Goal: Register for event/course

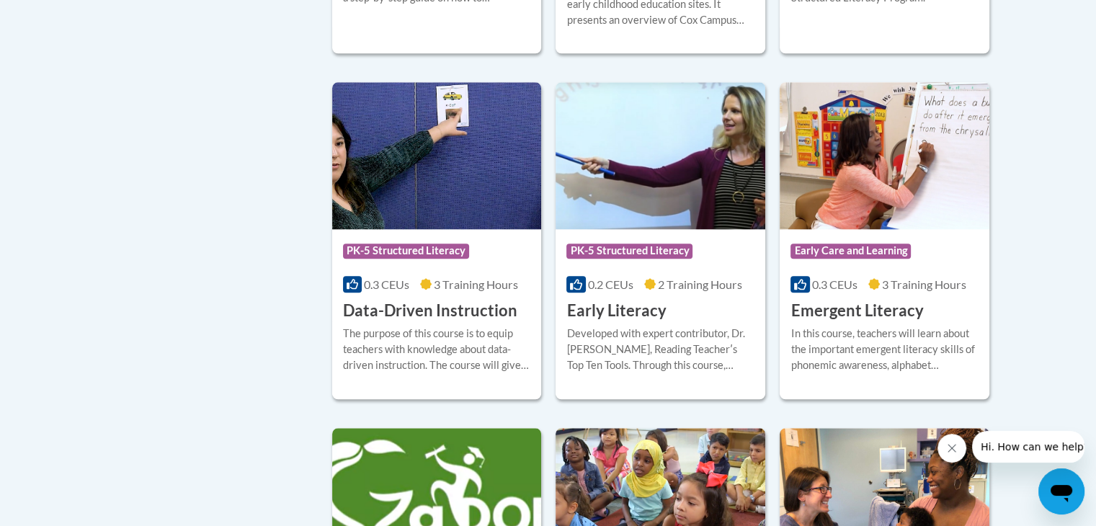
scroll to position [1487, 0]
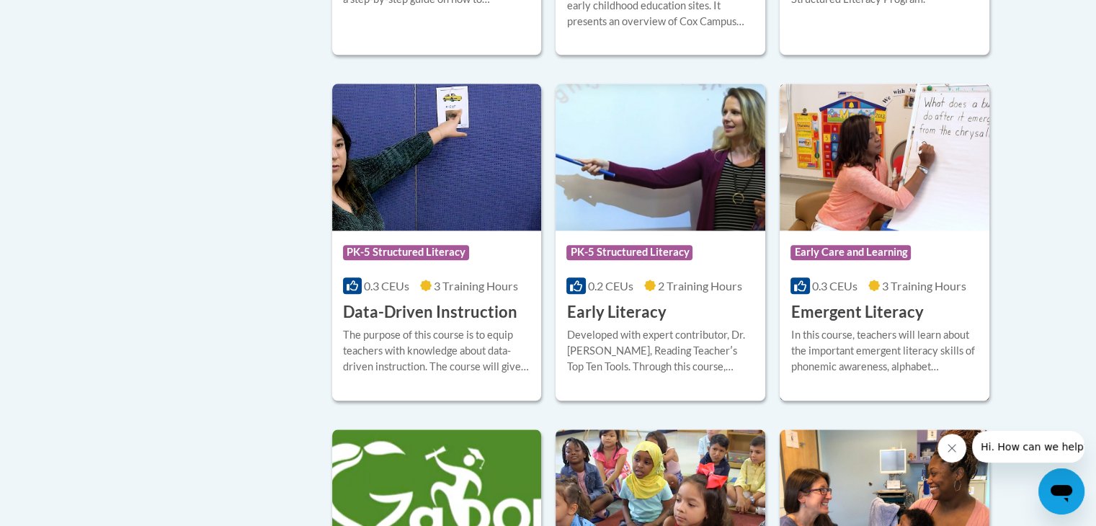
click at [859, 324] on h3 "Emergent Literacy" at bounding box center [857, 312] width 133 height 22
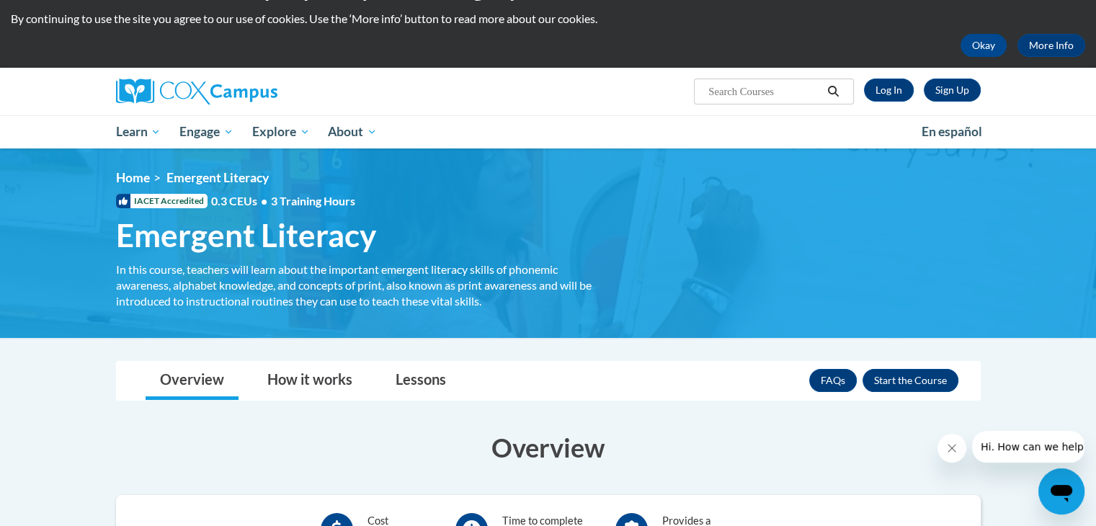
scroll to position [22, 0]
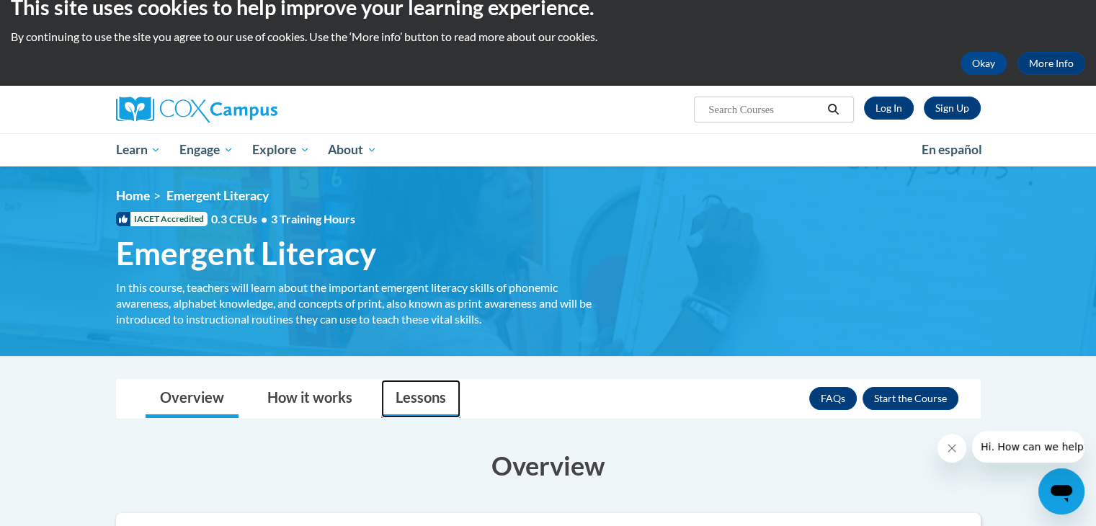
click at [424, 409] on link "Lessons" at bounding box center [420, 399] width 79 height 38
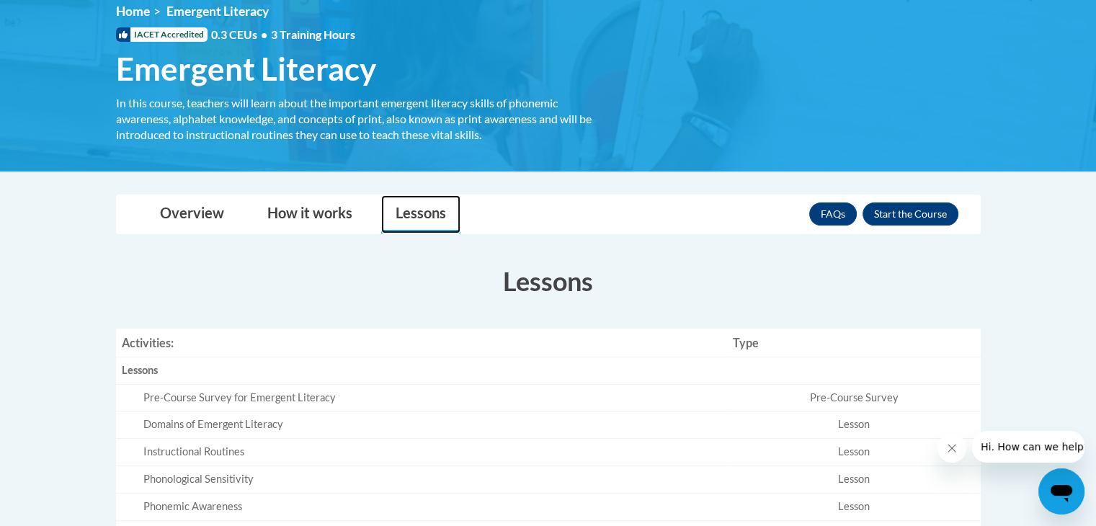
scroll to position [205, 0]
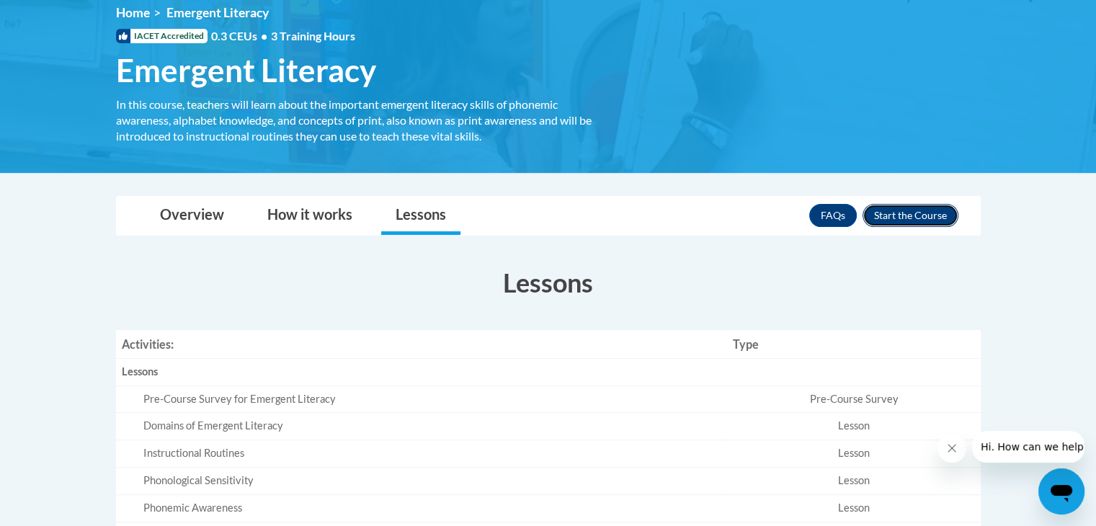
click at [905, 212] on button "Enroll" at bounding box center [911, 215] width 96 height 23
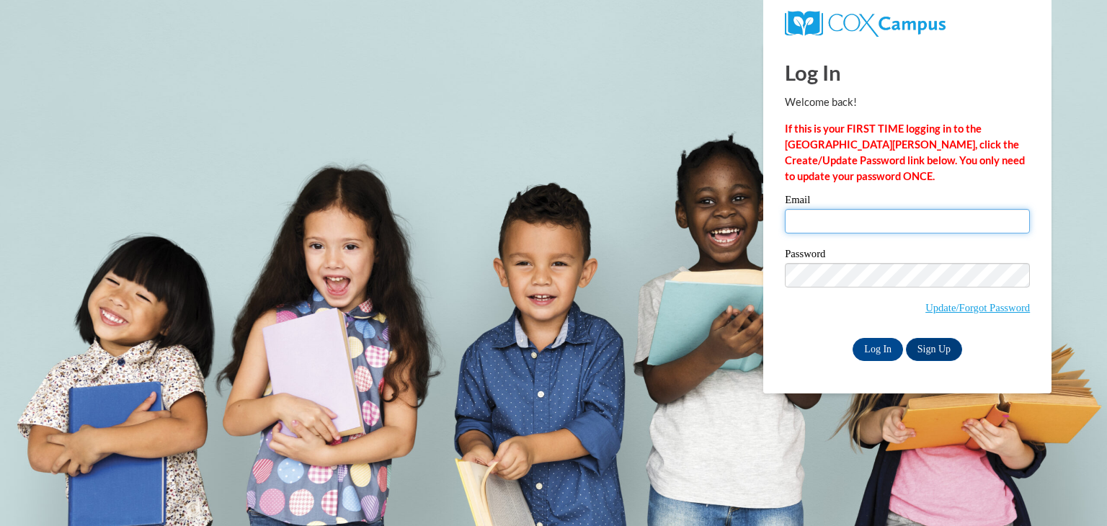
click at [928, 226] on input "Email" at bounding box center [907, 221] width 245 height 25
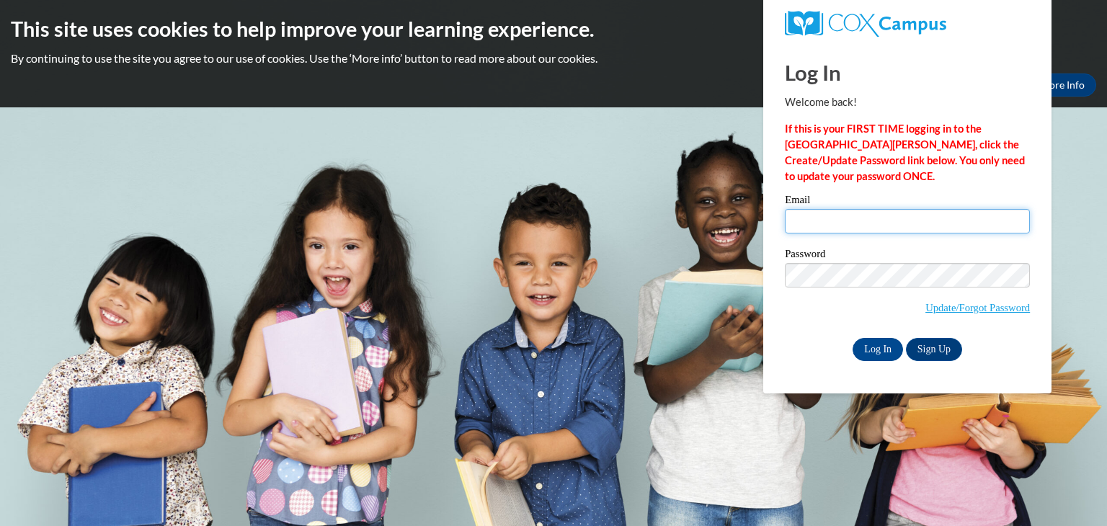
type input "JOSEPH.GOFFAR2001@GMAIL.COM"
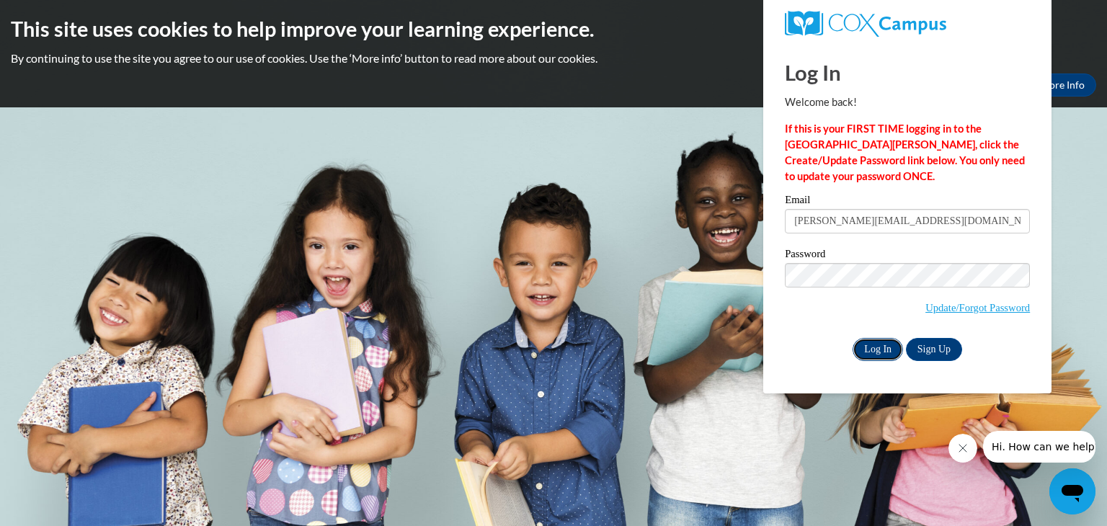
click at [873, 349] on input "Log In" at bounding box center [877, 349] width 50 height 23
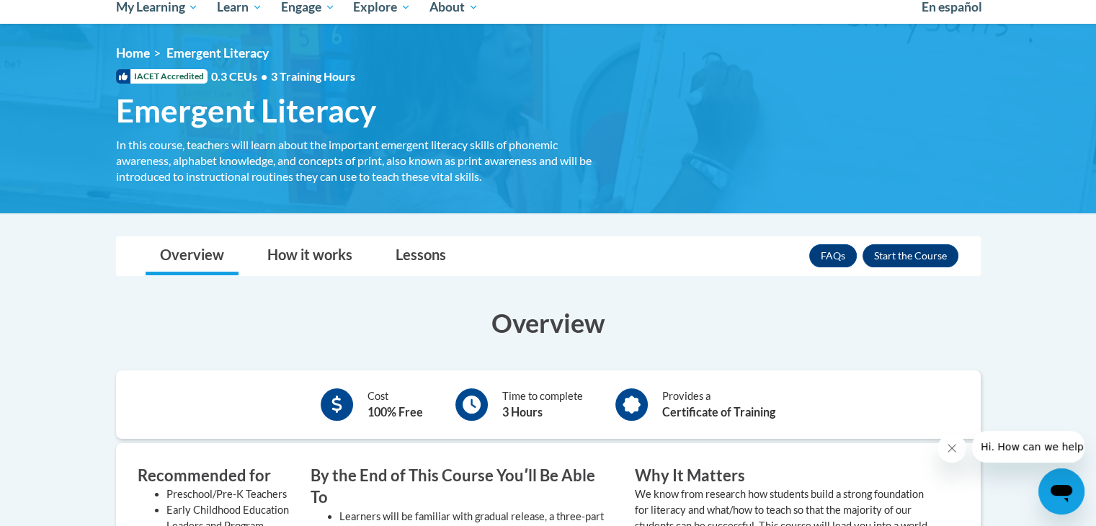
scroll to position [152, 0]
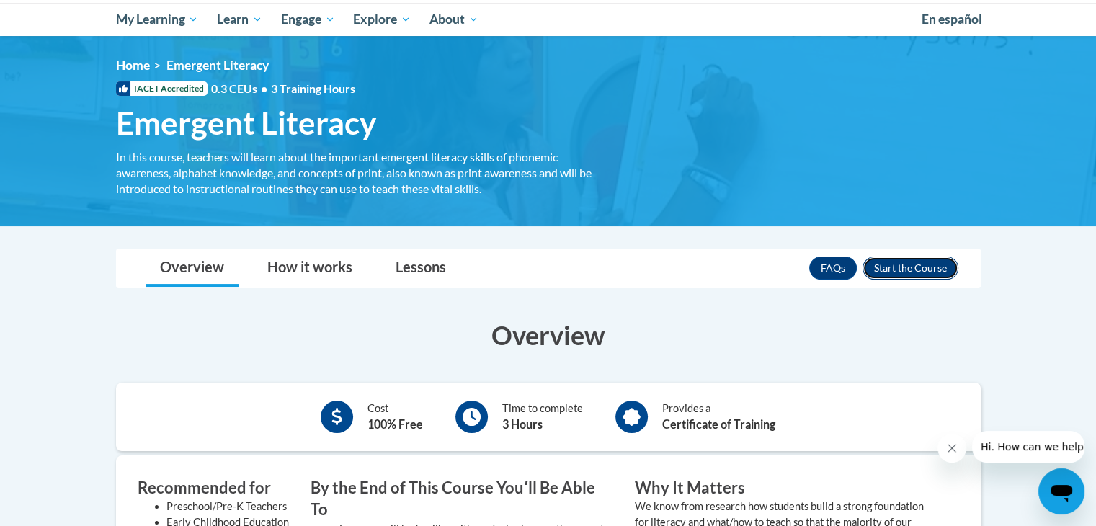
click at [948, 272] on button "Enroll" at bounding box center [911, 268] width 96 height 23
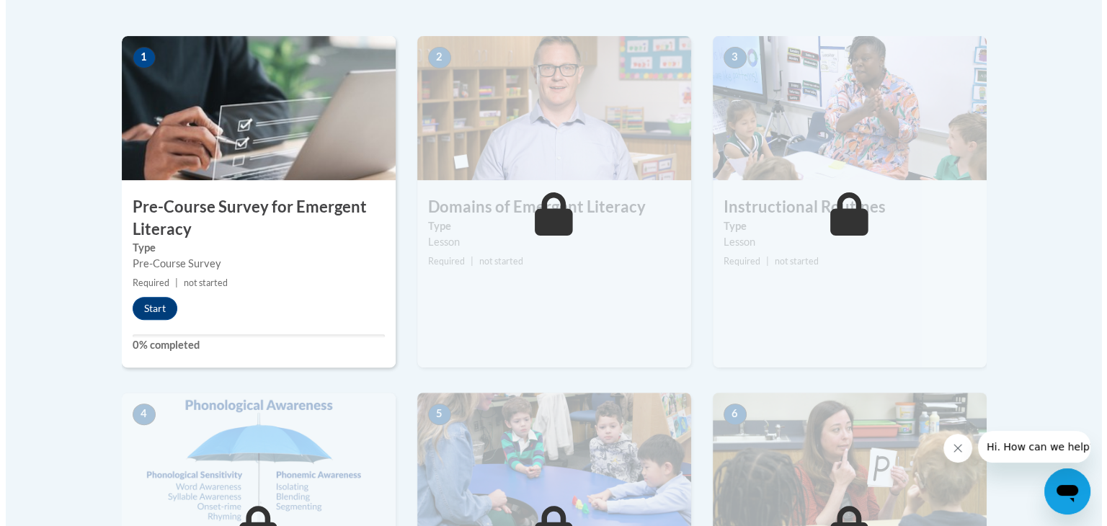
scroll to position [449, 0]
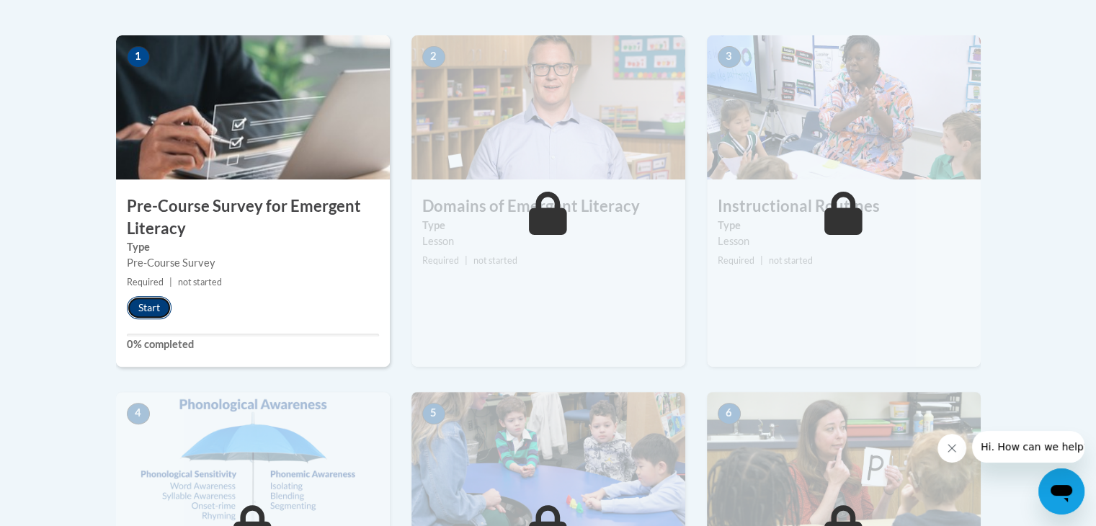
click at [138, 303] on button "Start" at bounding box center [149, 307] width 45 height 23
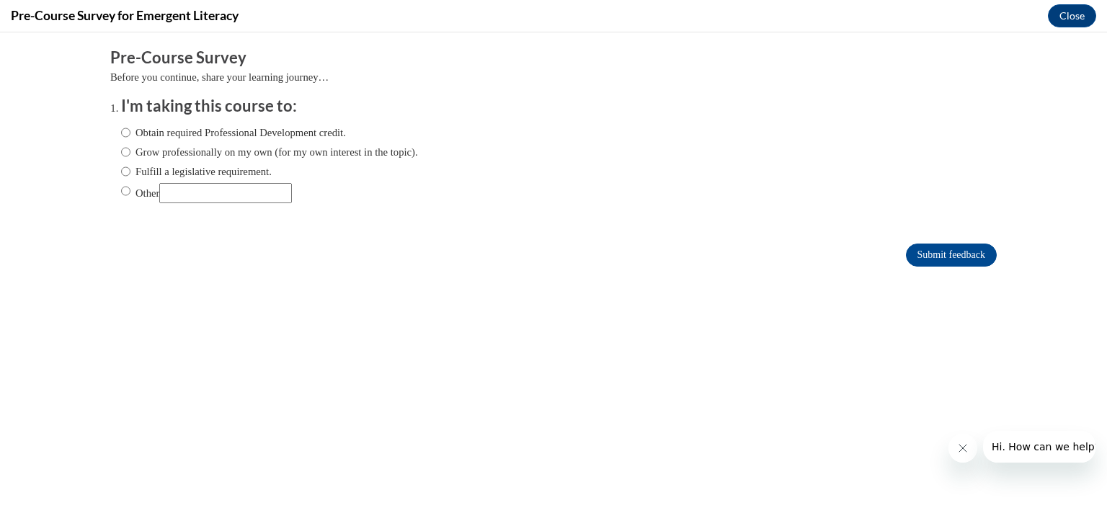
scroll to position [0, 0]
click at [172, 153] on label "Grow professionally on my own (for my own interest in the topic)." at bounding box center [269, 152] width 297 height 16
click at [130, 153] on input "Grow professionally on my own (for my own interest in the topic)." at bounding box center [125, 152] width 9 height 16
radio input "true"
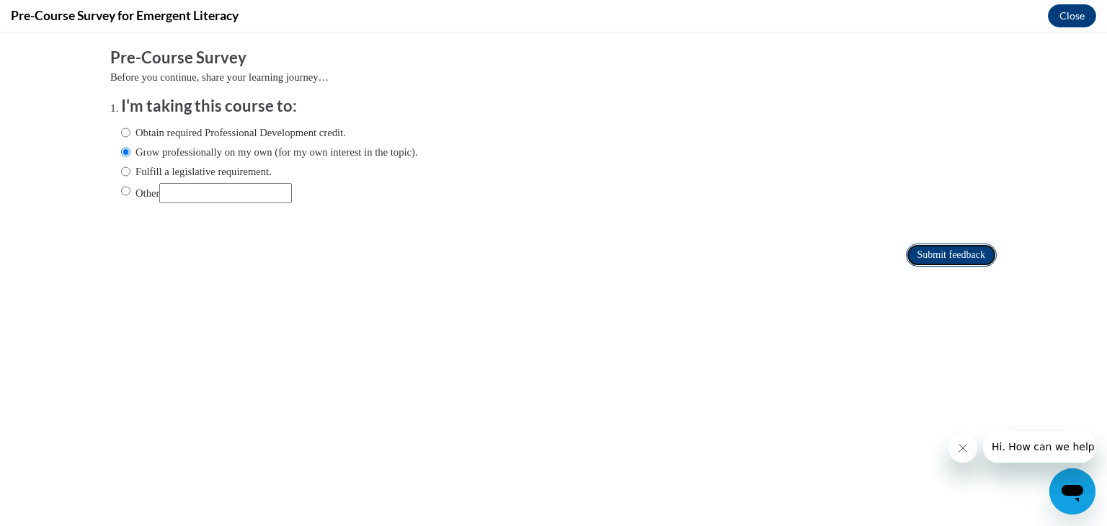
click at [929, 259] on input "Submit feedback" at bounding box center [951, 255] width 91 height 23
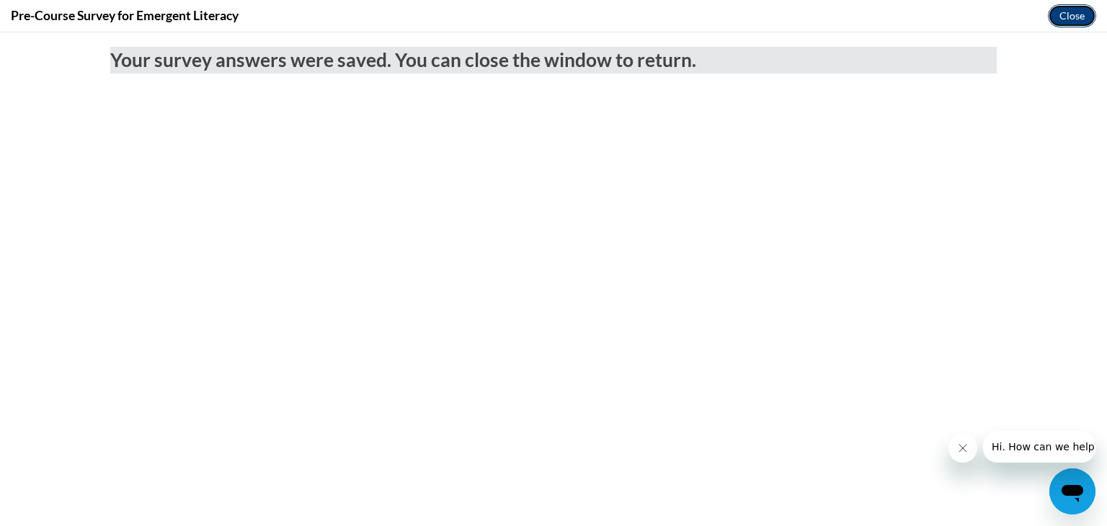
click at [1088, 14] on button "Close" at bounding box center [1072, 15] width 48 height 23
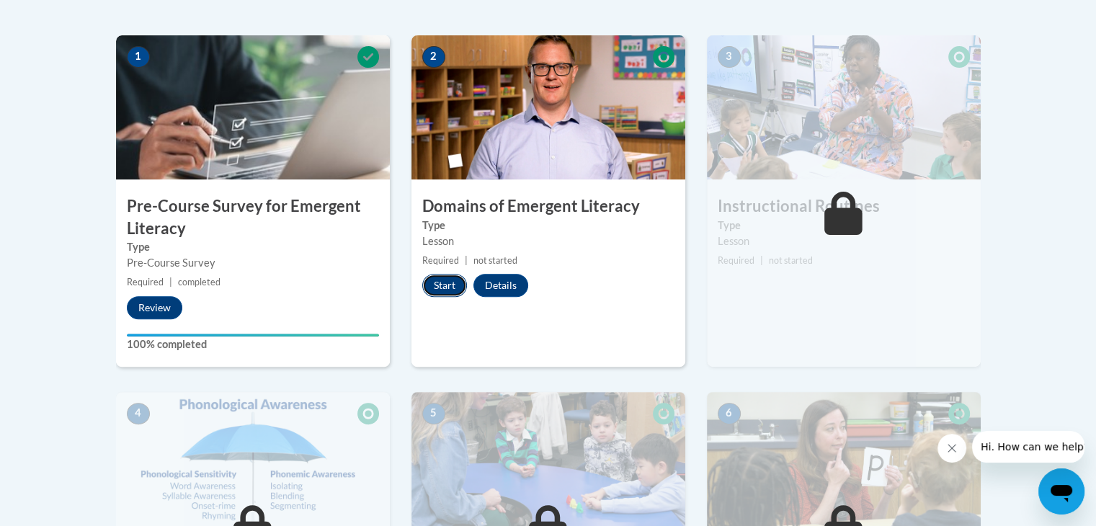
click at [427, 288] on button "Start" at bounding box center [444, 285] width 45 height 23
